Goal: Transaction & Acquisition: Download file/media

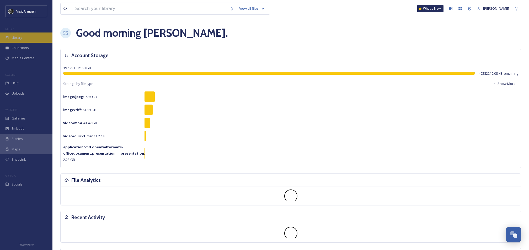
click at [20, 38] on span "Library" at bounding box center [17, 37] width 10 height 5
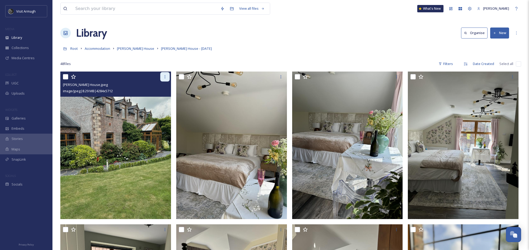
click at [166, 74] on div at bounding box center [164, 76] width 9 height 9
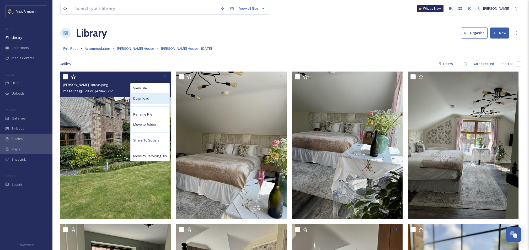
click at [148, 99] on span "Download" at bounding box center [141, 98] width 16 height 5
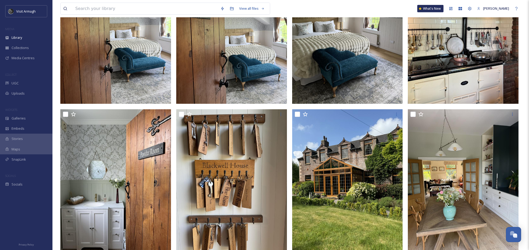
scroll to position [1658, 0]
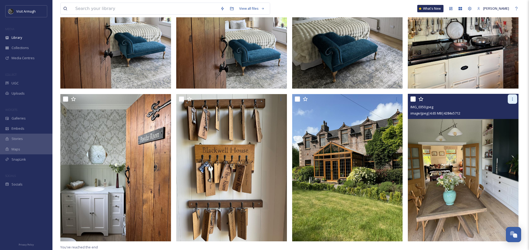
click at [511, 100] on icon at bounding box center [512, 99] width 4 height 4
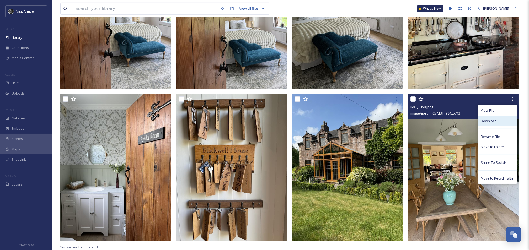
click at [496, 118] on div "Download" at bounding box center [497, 121] width 39 height 10
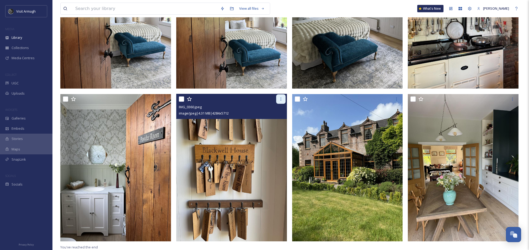
click at [280, 100] on icon at bounding box center [281, 99] width 4 height 4
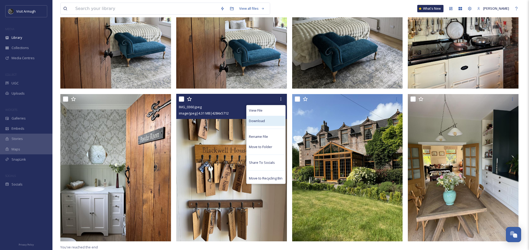
click at [264, 118] on div "Download" at bounding box center [265, 121] width 39 height 10
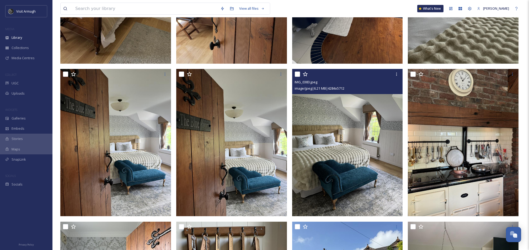
scroll to position [1518, 0]
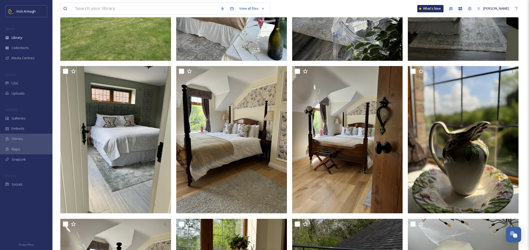
scroll to position [155, 0]
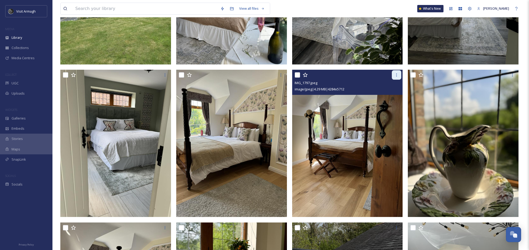
click at [401, 76] on div at bounding box center [396, 74] width 9 height 9
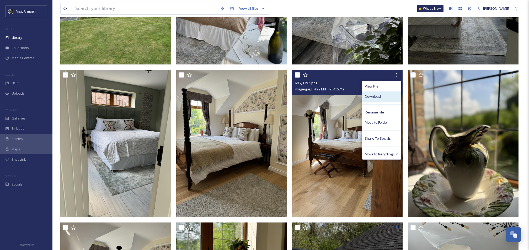
click at [382, 94] on div "Download" at bounding box center [381, 97] width 39 height 10
